Goal: Task Accomplishment & Management: Manage account settings

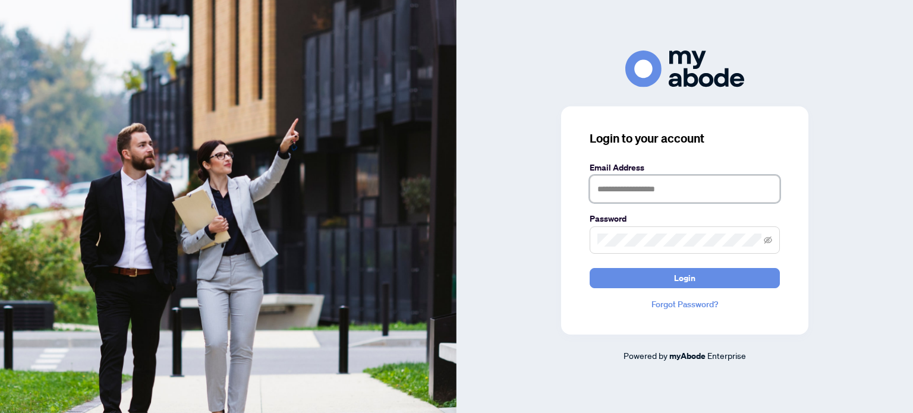
click at [601, 190] on input "text" at bounding box center [685, 188] width 190 height 27
type input "**********"
click at [590, 268] on button "Login" at bounding box center [685, 278] width 190 height 20
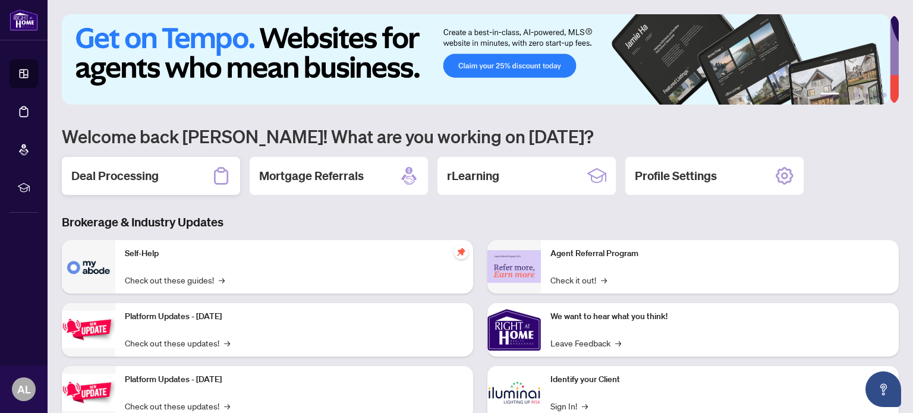
click at [121, 168] on h2 "Deal Processing" at bounding box center [114, 176] width 87 height 17
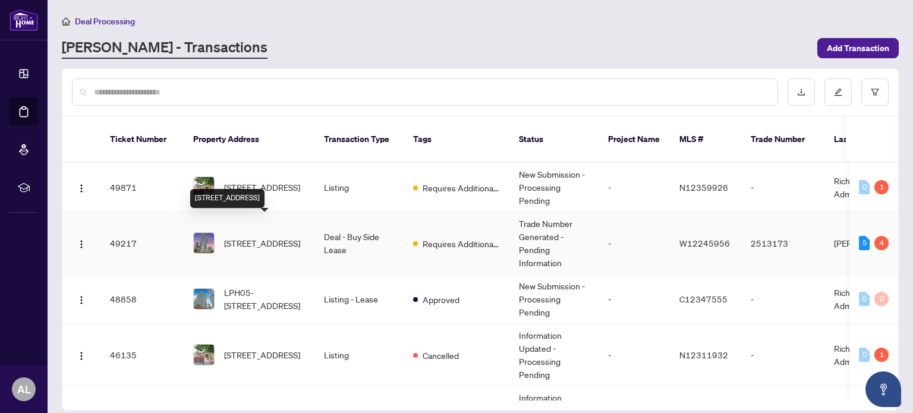
click at [276, 237] on span "4408-60 Absolute Ave, Mississauga, Ontario L4Z 0A9, Canada" at bounding box center [262, 243] width 76 height 13
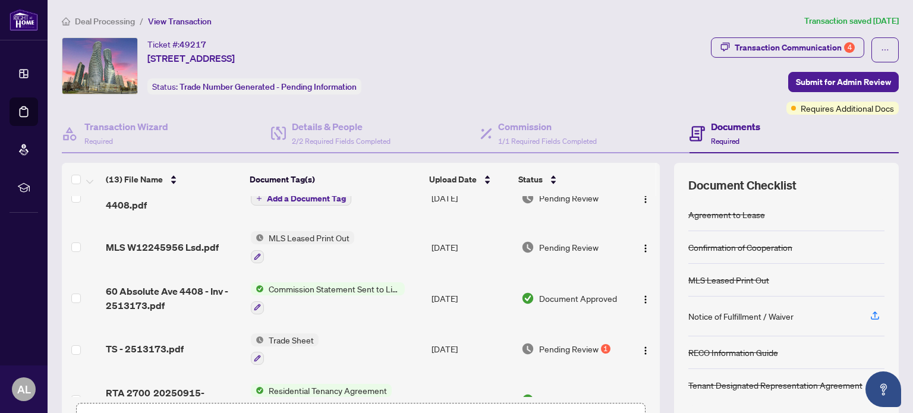
scroll to position [119, 0]
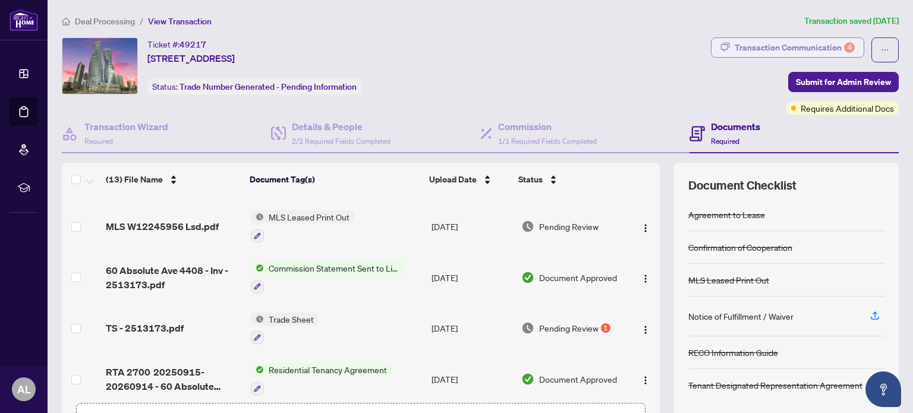
click at [778, 50] on div "Transaction Communication 4" at bounding box center [795, 47] width 120 height 19
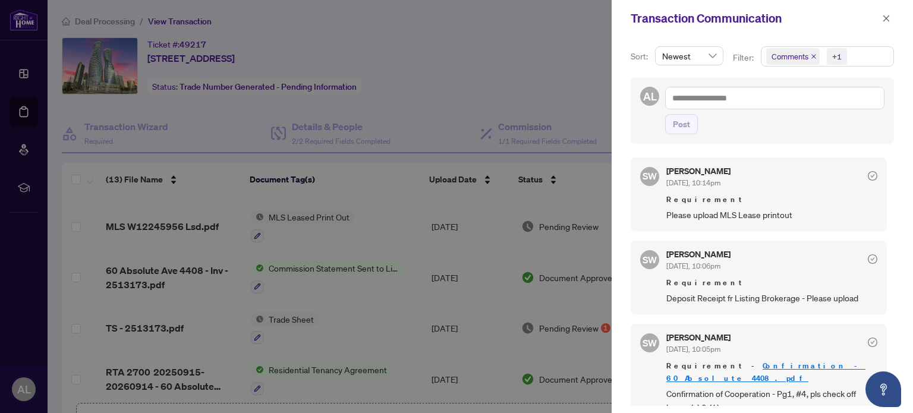
scroll to position [129, 0]
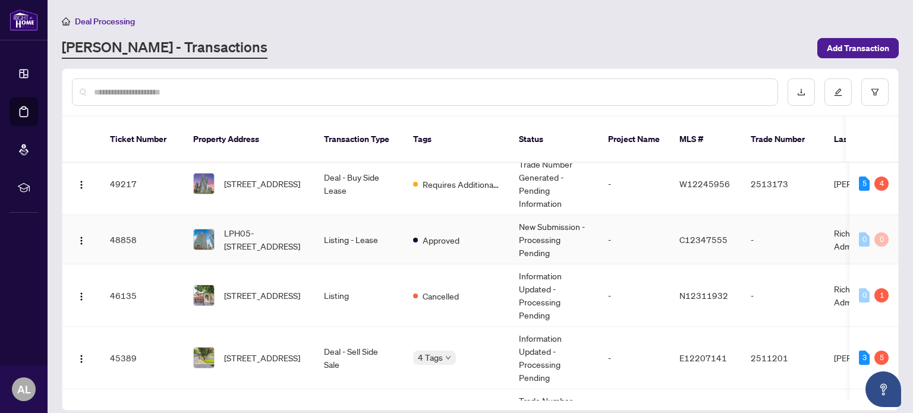
scroll to position [119, 0]
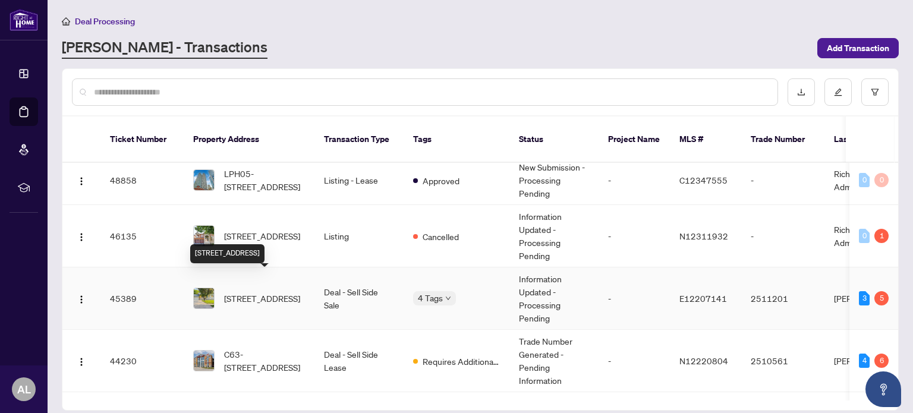
click at [290, 292] on span "2 Citadel Dr, Toronto, Ontario M1K 4S2, Canada" at bounding box center [262, 298] width 76 height 13
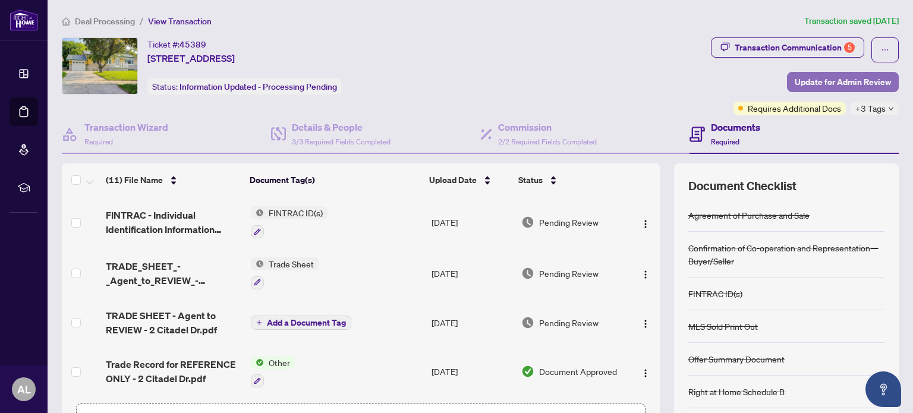
click at [831, 83] on span "Update for Admin Review" at bounding box center [843, 82] width 96 height 19
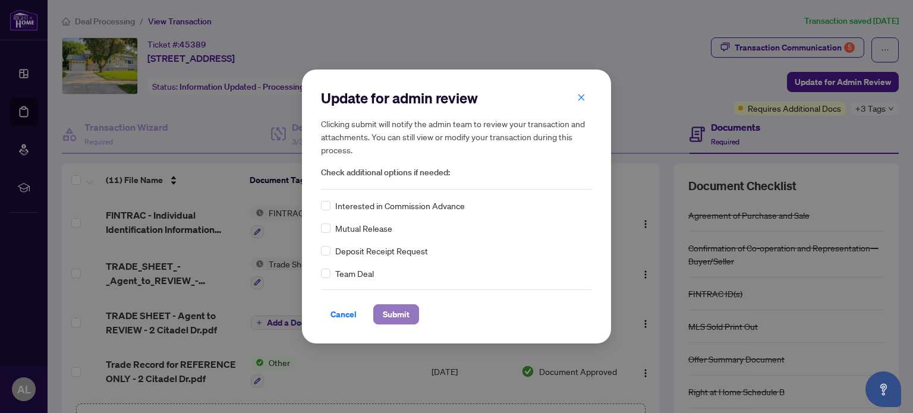
click at [401, 314] on span "Submit" at bounding box center [396, 314] width 27 height 19
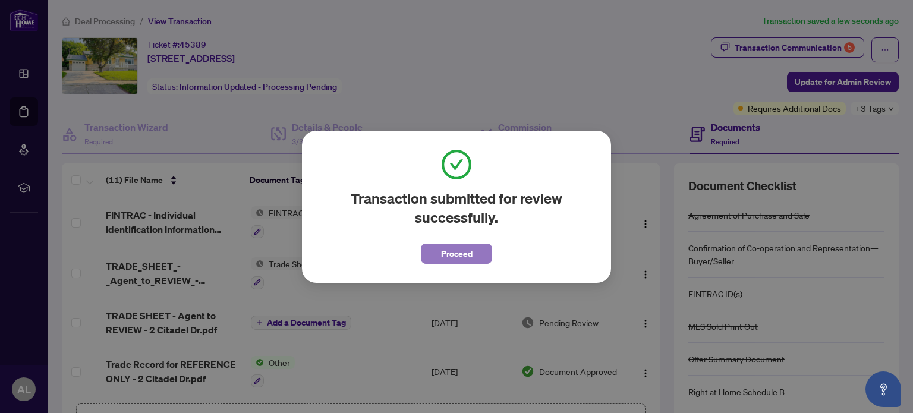
click at [449, 261] on span "Proceed" at bounding box center [457, 253] width 32 height 19
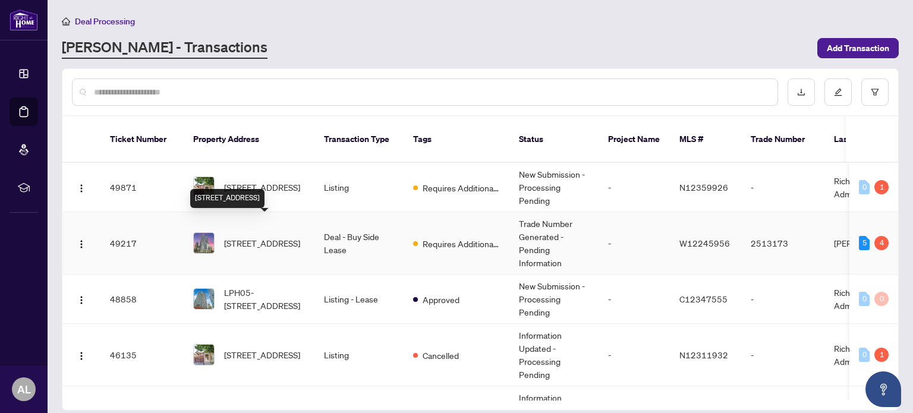
click at [264, 237] on span "4408-60 Absolute Ave, Mississauga, Ontario L4Z 0A9, Canada" at bounding box center [262, 243] width 76 height 13
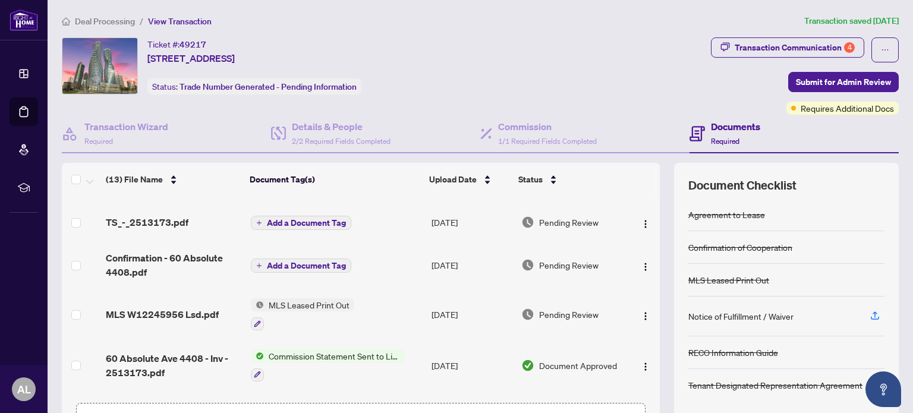
scroll to position [59, 0]
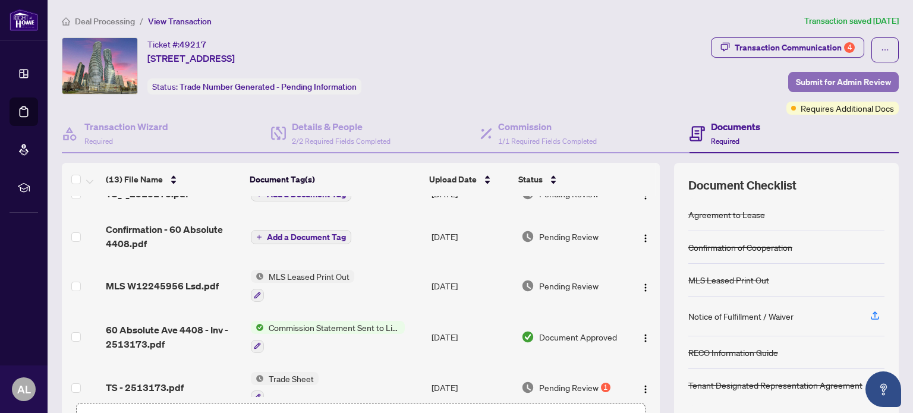
click at [823, 85] on span "Submit for Admin Review" at bounding box center [843, 82] width 95 height 19
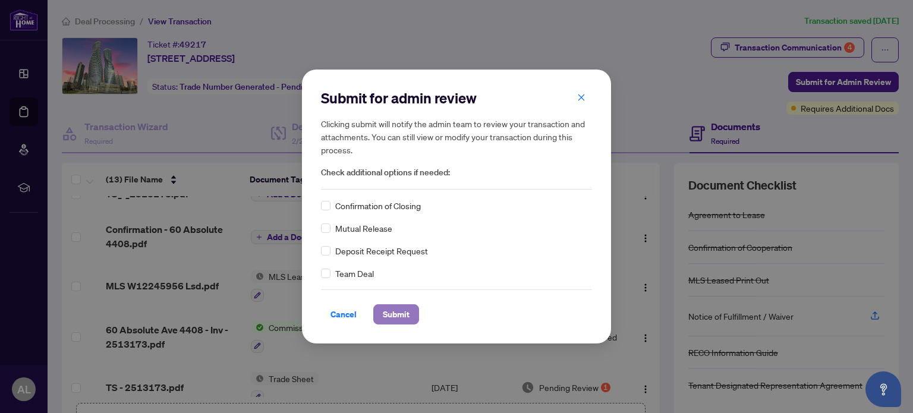
click at [399, 311] on span "Submit" at bounding box center [396, 314] width 27 height 19
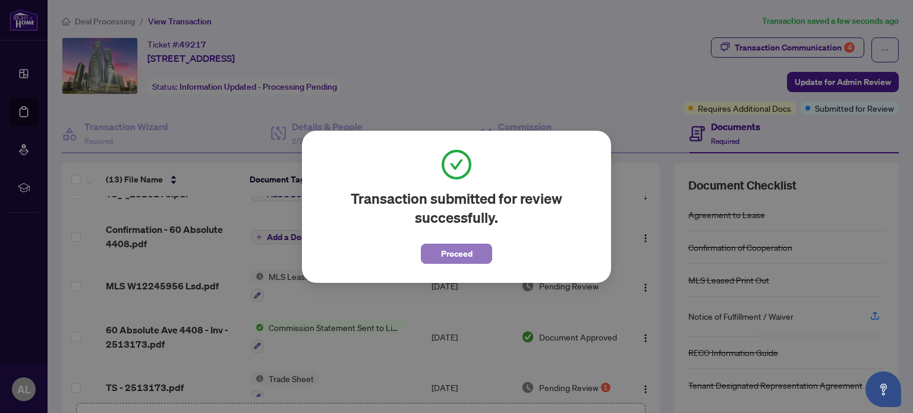
click at [470, 250] on span "Proceed" at bounding box center [457, 253] width 32 height 19
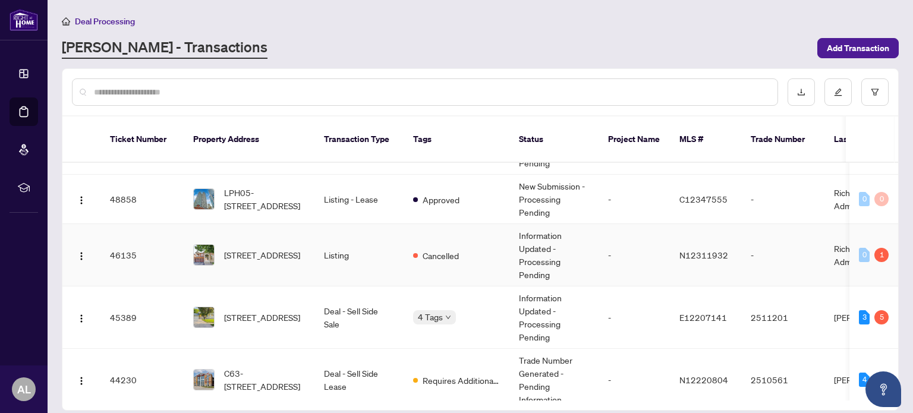
scroll to position [119, 0]
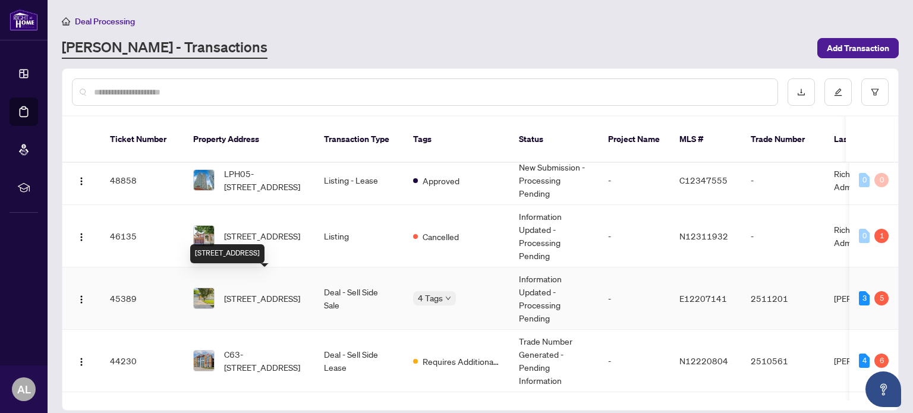
click at [263, 292] on span "2 Citadel Dr, Toronto, Ontario M1K 4S2, Canada" at bounding box center [262, 298] width 76 height 13
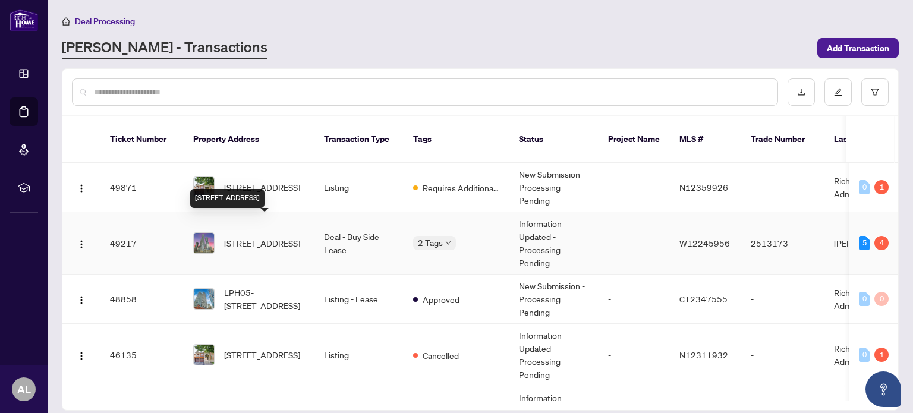
click at [268, 237] on span "4408-60 Absolute Ave, Mississauga, Ontario L4Z 0A9, Canada" at bounding box center [262, 243] width 76 height 13
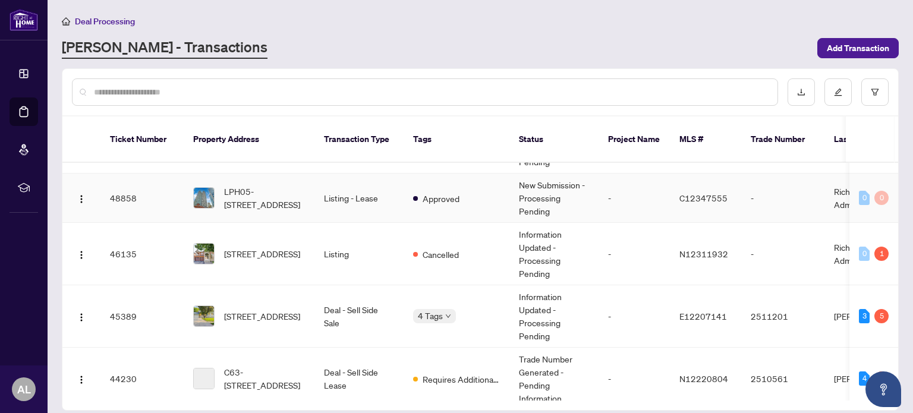
scroll to position [119, 0]
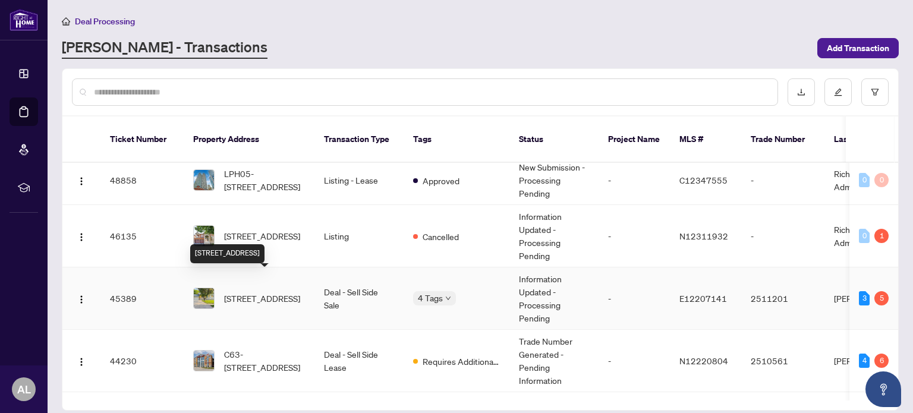
click at [259, 292] on span "2 Citadel Dr, Toronto, Ontario M1K 4S2, Canada" at bounding box center [262, 298] width 76 height 13
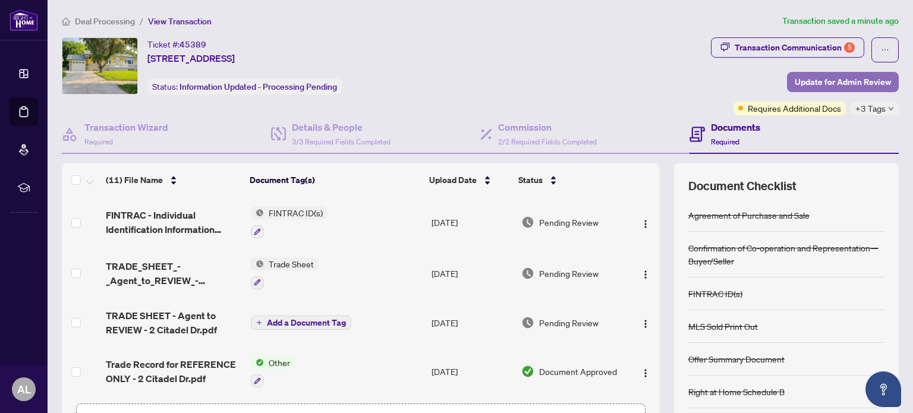
click at [816, 80] on span "Update for Admin Review" at bounding box center [843, 82] width 96 height 19
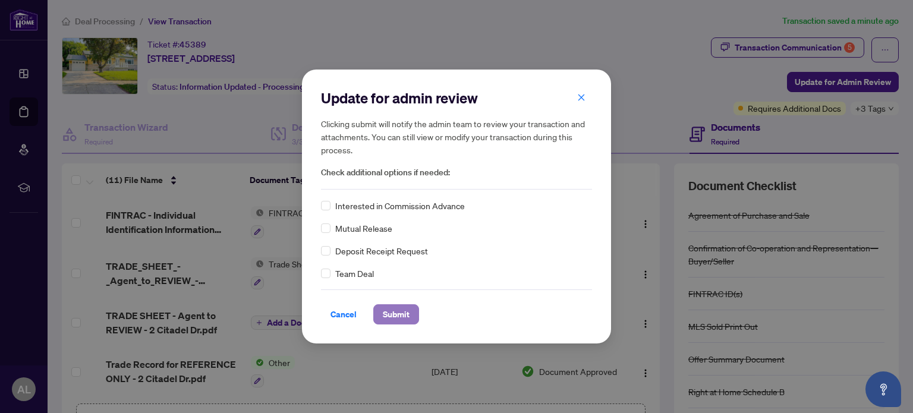
click at [398, 315] on span "Submit" at bounding box center [396, 314] width 27 height 19
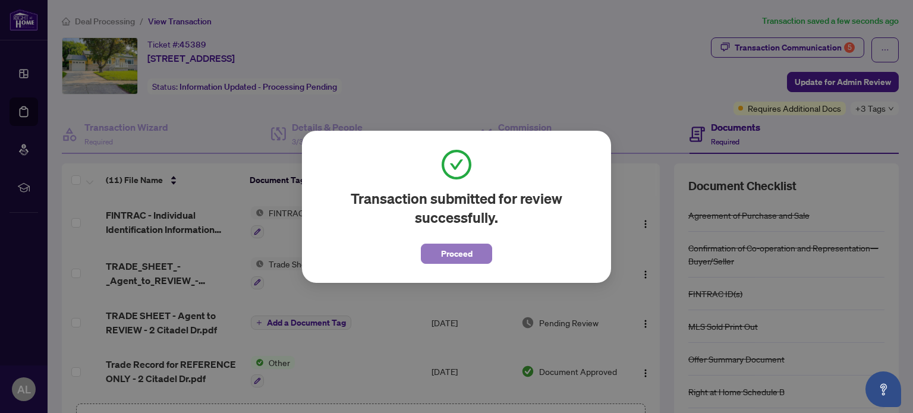
click at [457, 246] on span "Proceed" at bounding box center [457, 253] width 32 height 19
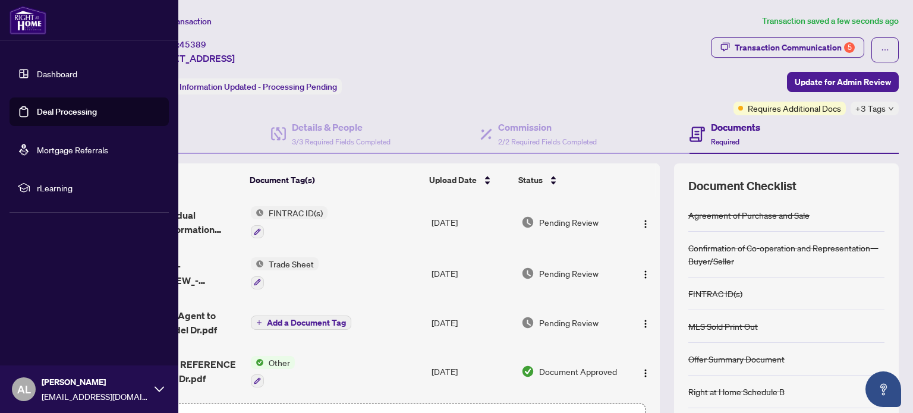
click at [31, 23] on img at bounding box center [28, 20] width 37 height 29
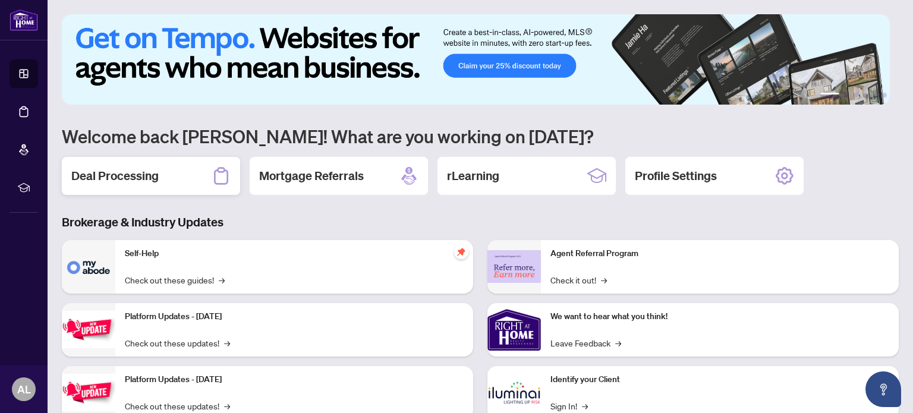
click at [153, 186] on div "Deal Processing" at bounding box center [151, 176] width 178 height 38
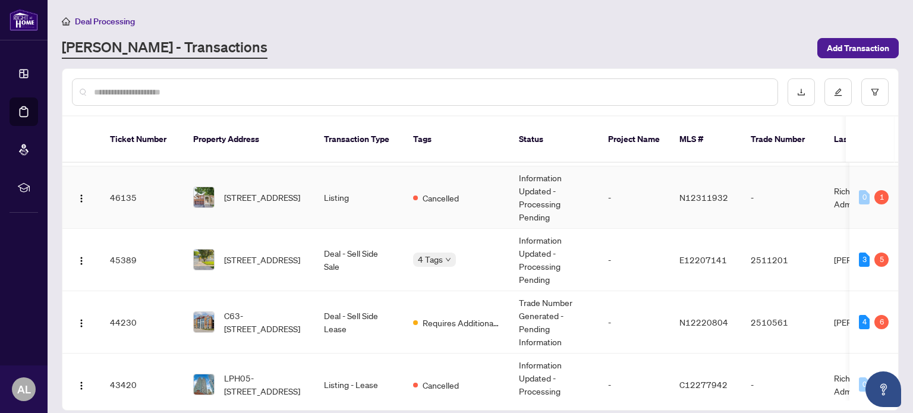
scroll to position [178, 0]
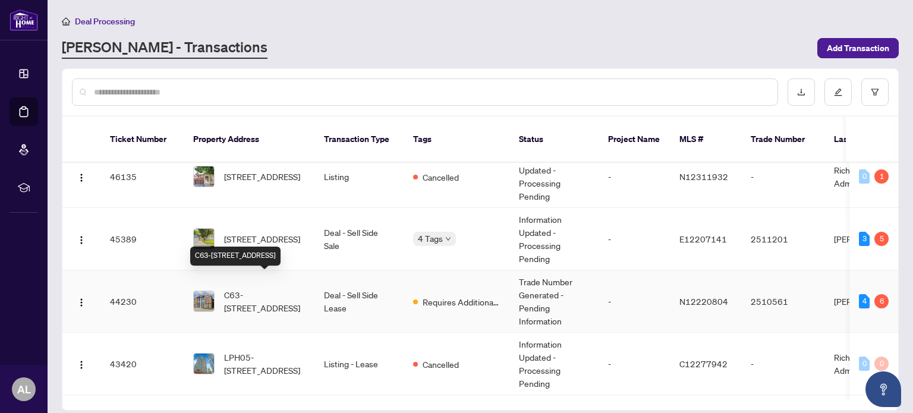
click at [260, 288] on span "C63-4300 Steeles Ave, Markham, Ontario L3R 0Y5, Canada" at bounding box center [264, 301] width 81 height 26
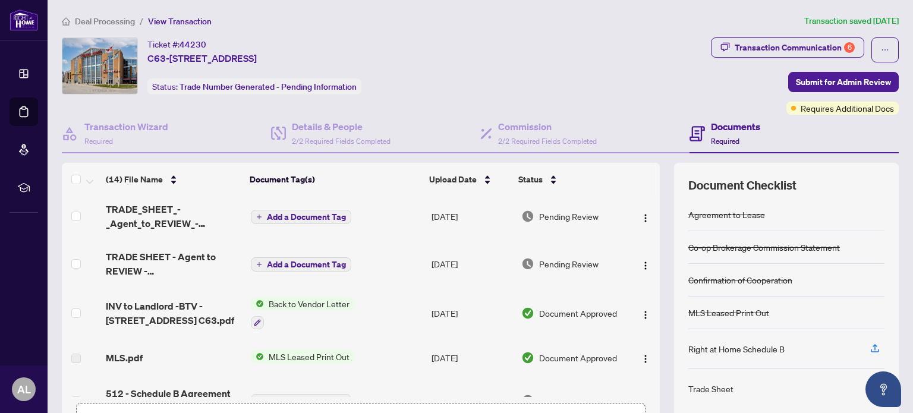
scroll to position [119, 0]
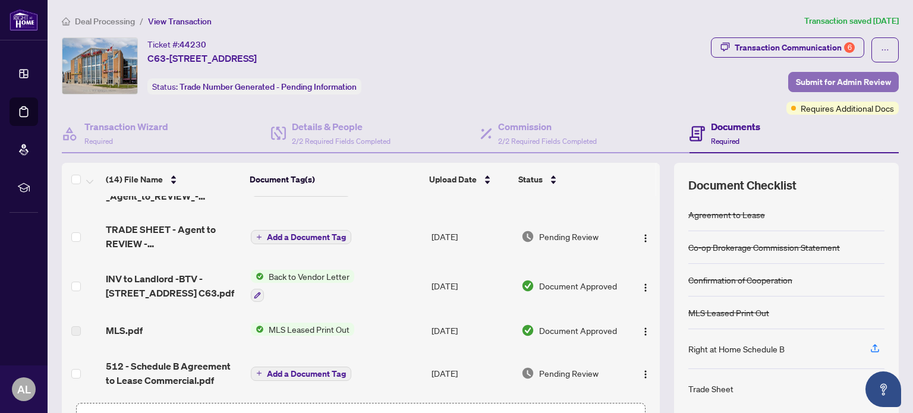
click at [815, 78] on span "Submit for Admin Review" at bounding box center [843, 82] width 95 height 19
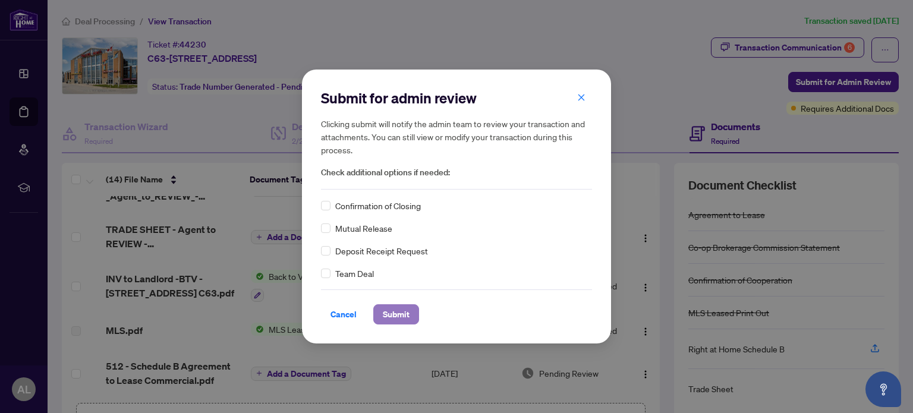
click at [397, 312] on span "Submit" at bounding box center [396, 314] width 27 height 19
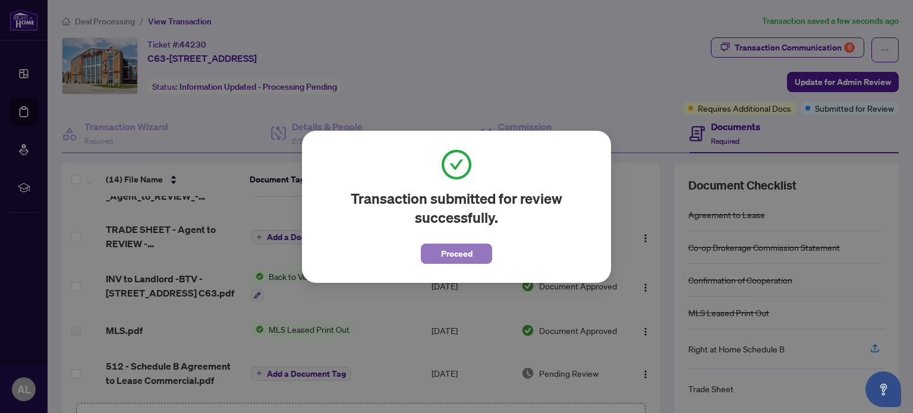
click at [461, 254] on span "Proceed" at bounding box center [457, 253] width 32 height 19
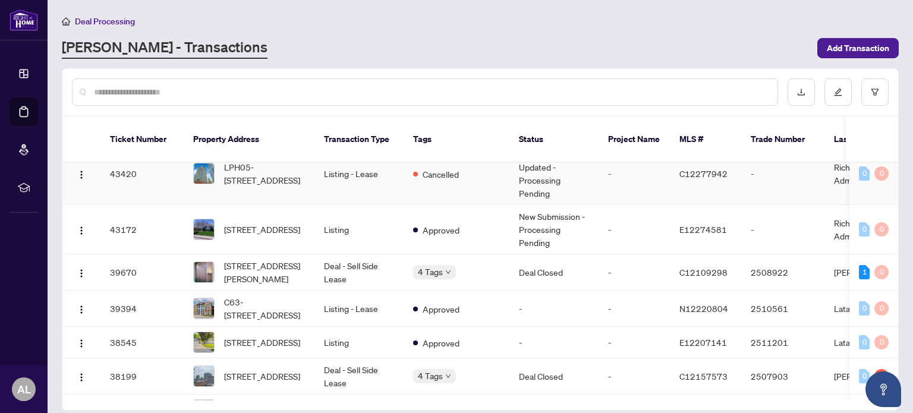
scroll to position [416, 0]
